Goal: Task Accomplishment & Management: Manage account settings

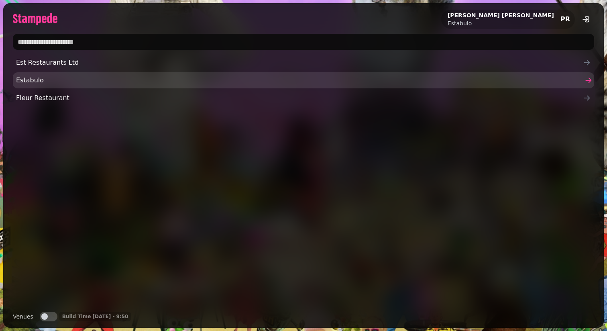
click at [59, 82] on span "Estabulo" at bounding box center [299, 80] width 566 height 10
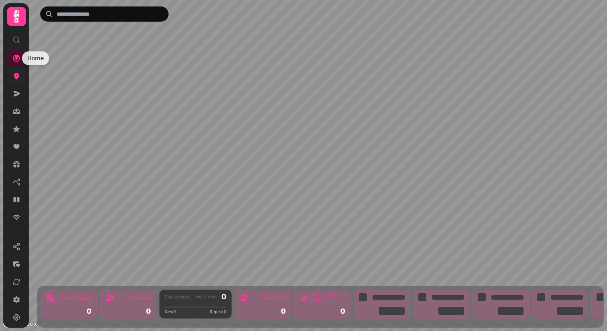
click at [16, 77] on icon at bounding box center [16, 76] width 5 height 6
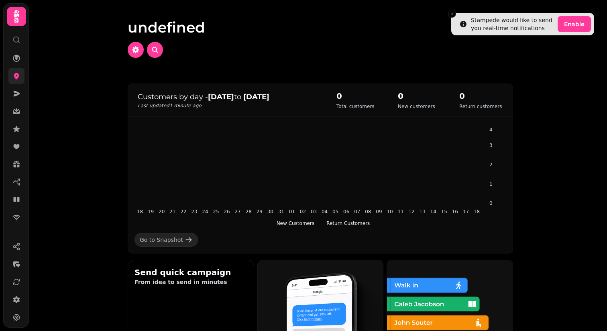
click at [15, 76] on icon at bounding box center [16, 76] width 5 height 6
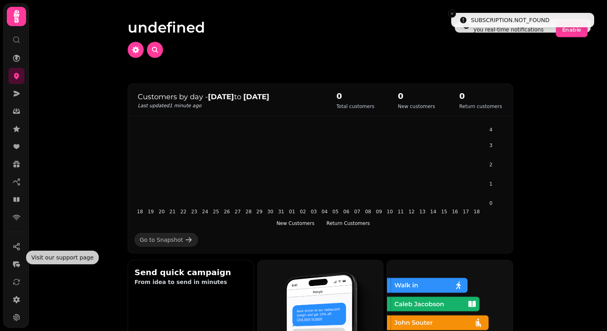
scroll to position [37, 0]
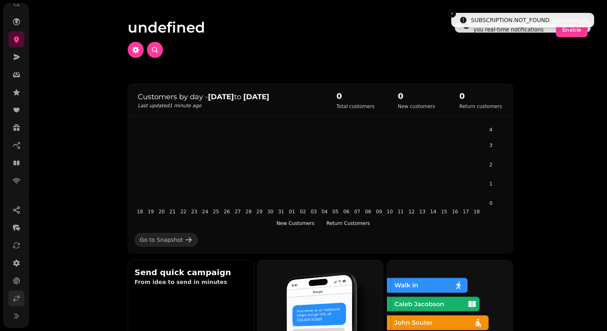
click at [14, 304] on link at bounding box center [16, 298] width 16 height 16
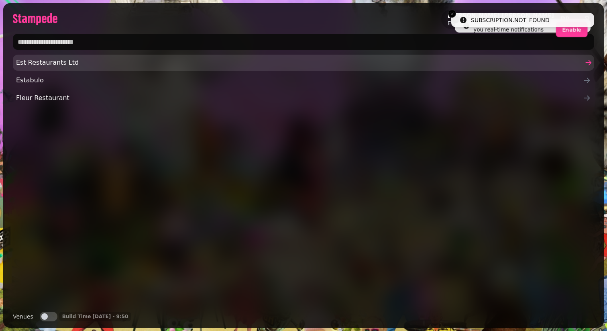
click at [42, 62] on span "Est Restaurants Ltd" at bounding box center [299, 63] width 566 height 10
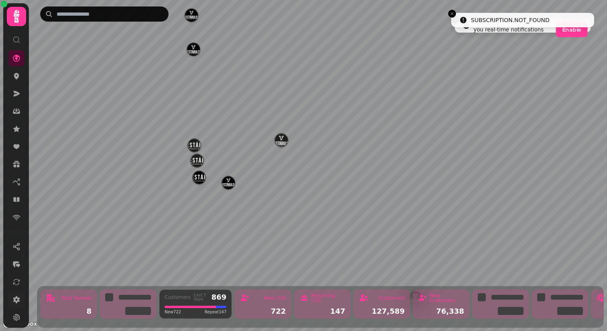
click at [15, 302] on icon at bounding box center [16, 299] width 8 height 8
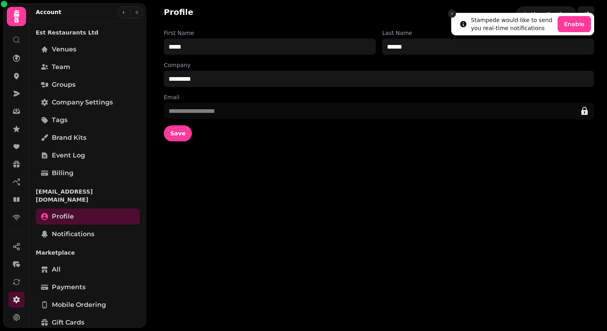
click at [453, 12] on icon "Close toast" at bounding box center [451, 13] width 5 height 5
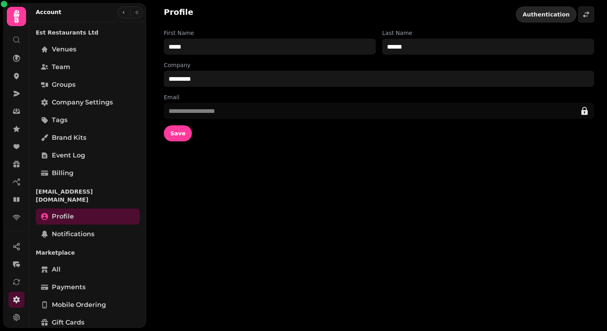
click at [535, 16] on span "Authentication" at bounding box center [545, 15] width 47 height 6
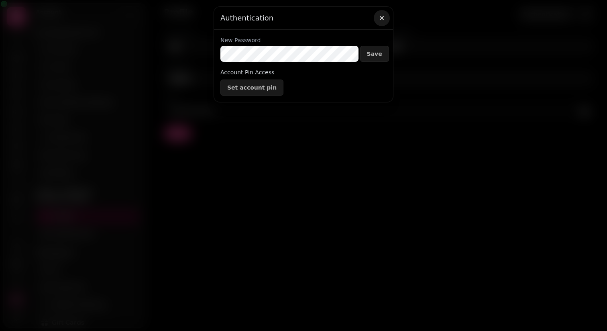
click at [384, 17] on icon "button" at bounding box center [381, 18] width 8 height 8
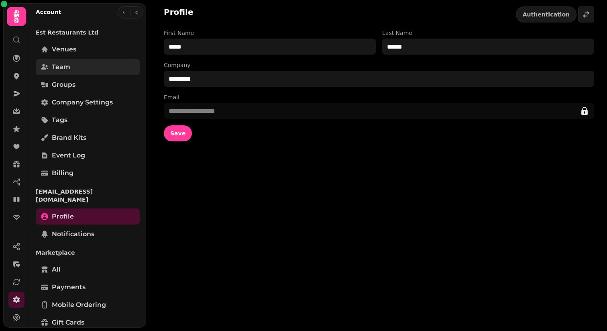
click at [76, 65] on link "Team" at bounding box center [88, 67] width 104 height 16
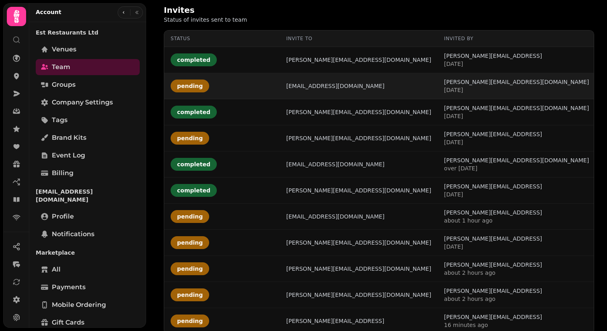
scroll to position [284, 0]
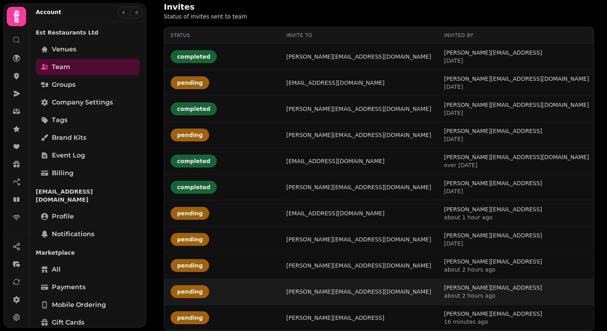
click at [364, 287] on div "laurenk@estabulo.co.uk" at bounding box center [358, 291] width 145 height 8
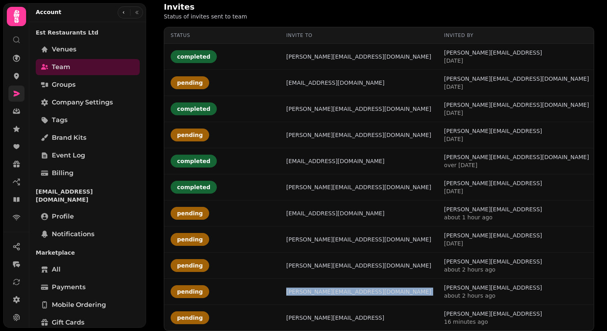
click at [20, 94] on icon at bounding box center [16, 93] width 8 height 8
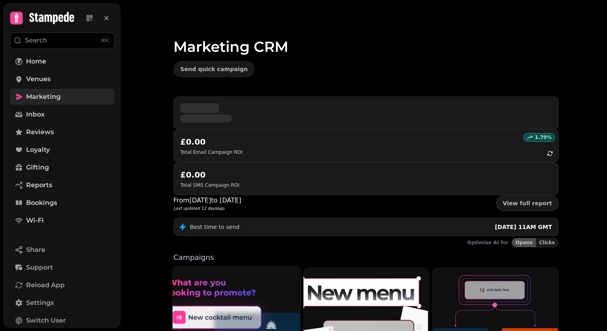
scroll to position [170, 0]
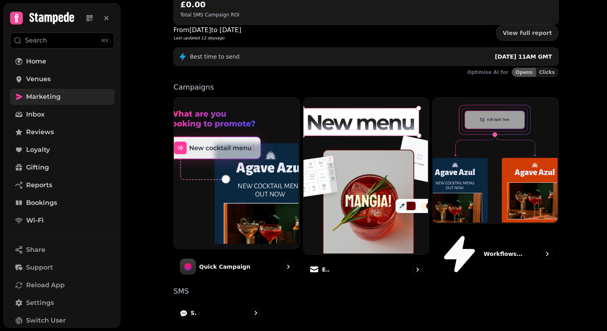
click at [47, 44] on button "Search ⌘K" at bounding box center [62, 40] width 104 height 16
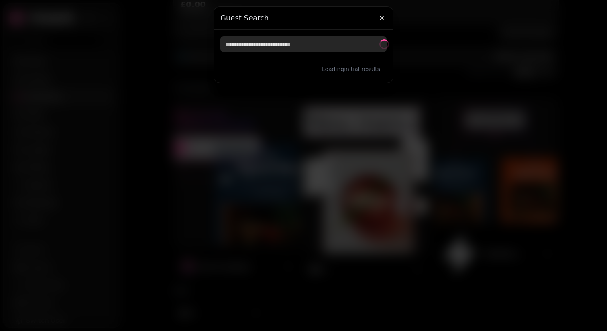
click at [234, 49] on input "text" at bounding box center [303, 44] width 166 height 16
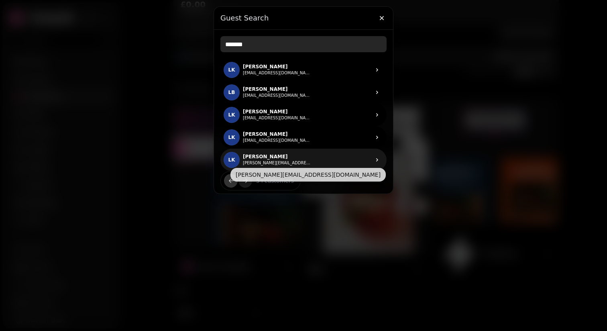
type input "*******"
click at [260, 158] on p "Lauren Kilbride" at bounding box center [277, 156] width 68 height 6
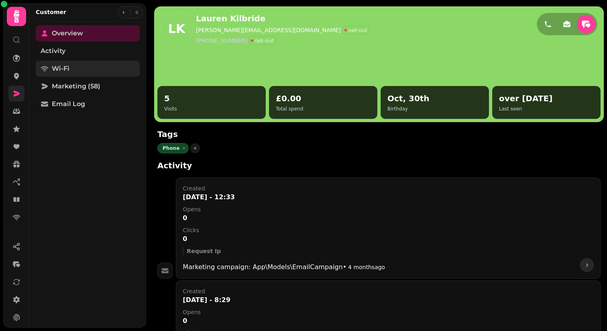
click at [55, 69] on span "Wi-Fi" at bounding box center [61, 69] width 18 height 10
select select "**"
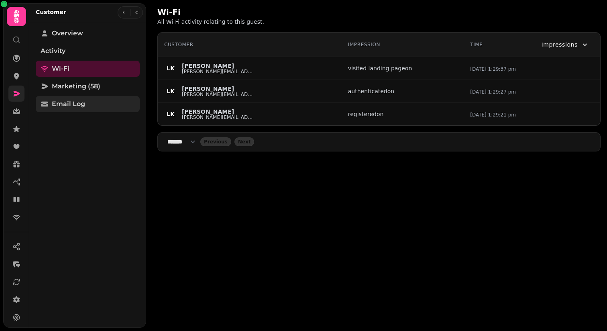
click at [74, 98] on link "Email Log" at bounding box center [88, 104] width 104 height 16
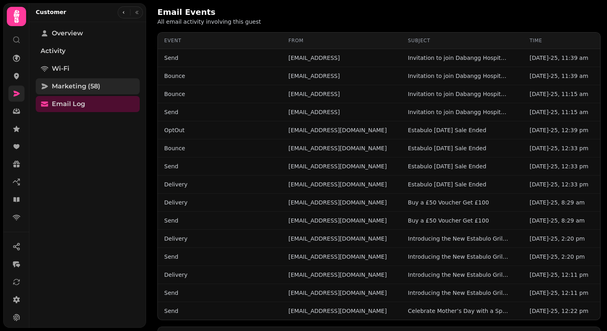
click at [75, 84] on span "Marketing (58)" at bounding box center [76, 86] width 49 height 10
select select "**"
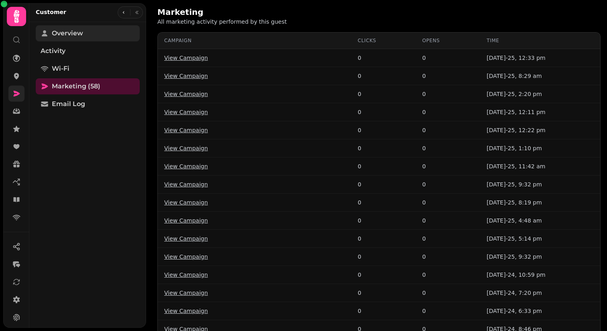
click at [68, 34] on span "Overview" at bounding box center [67, 33] width 31 height 10
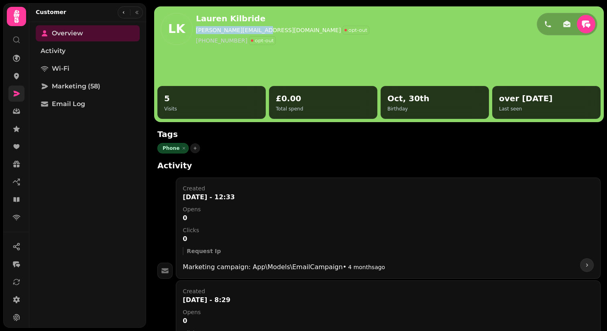
drag, startPoint x: 258, startPoint y: 30, endPoint x: 196, endPoint y: 33, distance: 61.8
click at [196, 33] on div "laurenk@estabulo.co.uk opt-out" at bounding box center [282, 30] width 173 height 9
copy p "laurenk@estabulo.co.uk"
